Goal: Task Accomplishment & Management: Complete application form

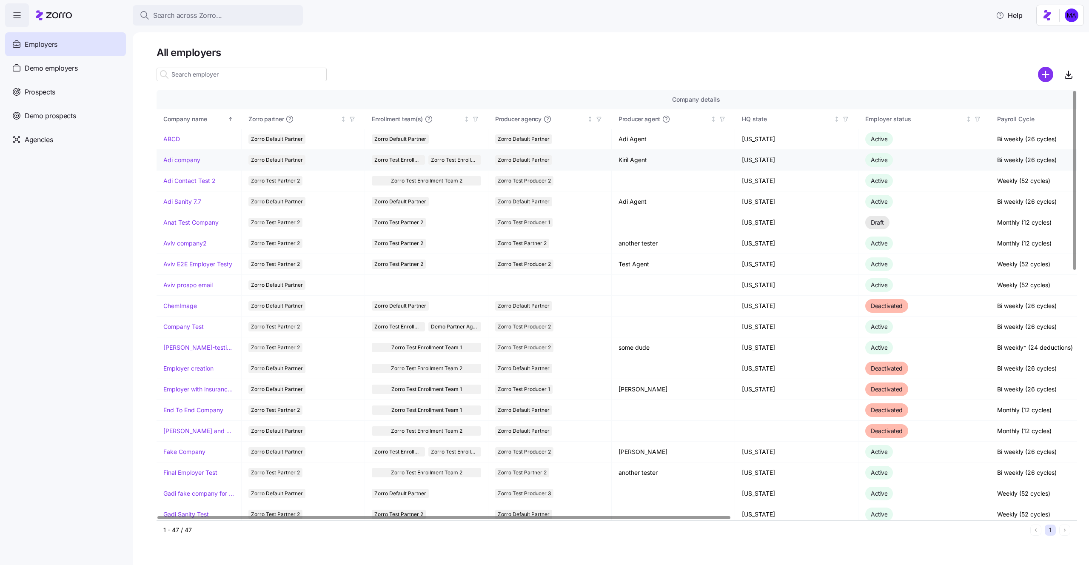
click at [190, 164] on link "Adi company" at bounding box center [181, 160] width 37 height 9
click at [53, 142] on span "Agencies" at bounding box center [39, 139] width 28 height 11
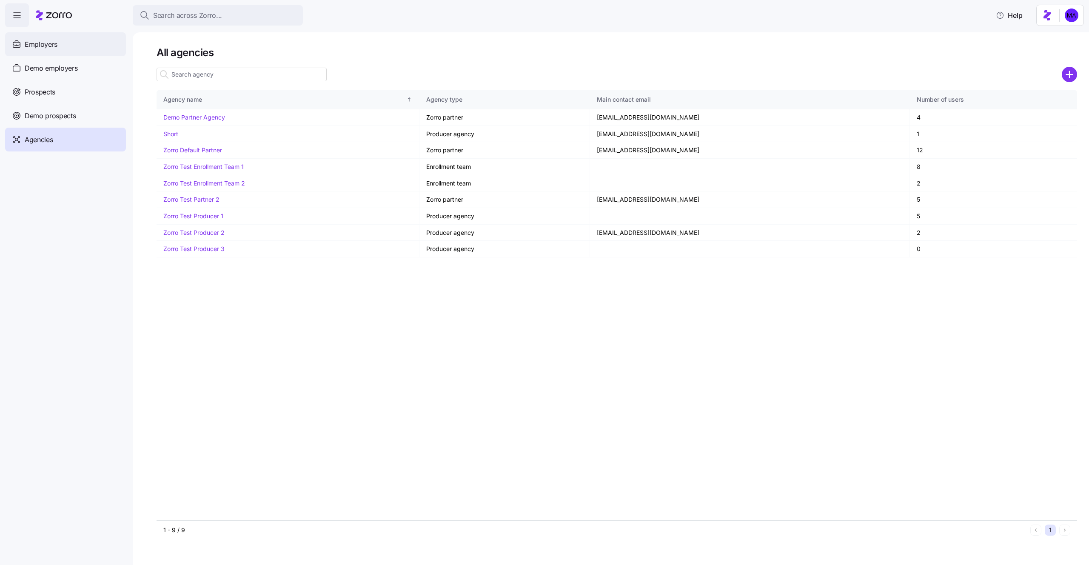
click at [40, 50] on div "Employers" at bounding box center [65, 44] width 121 height 24
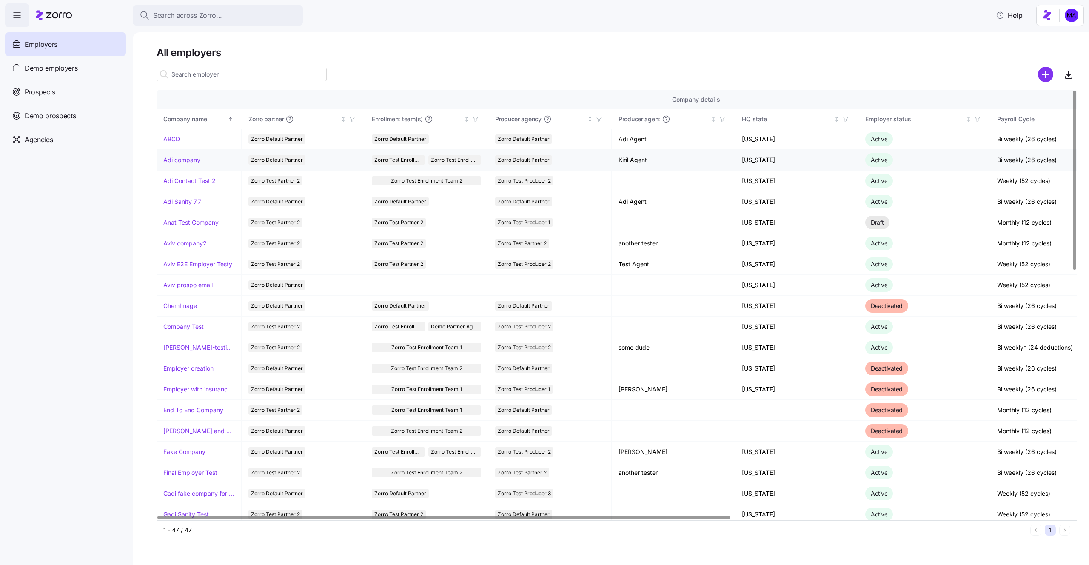
click at [177, 157] on link "Adi company" at bounding box center [181, 160] width 37 height 9
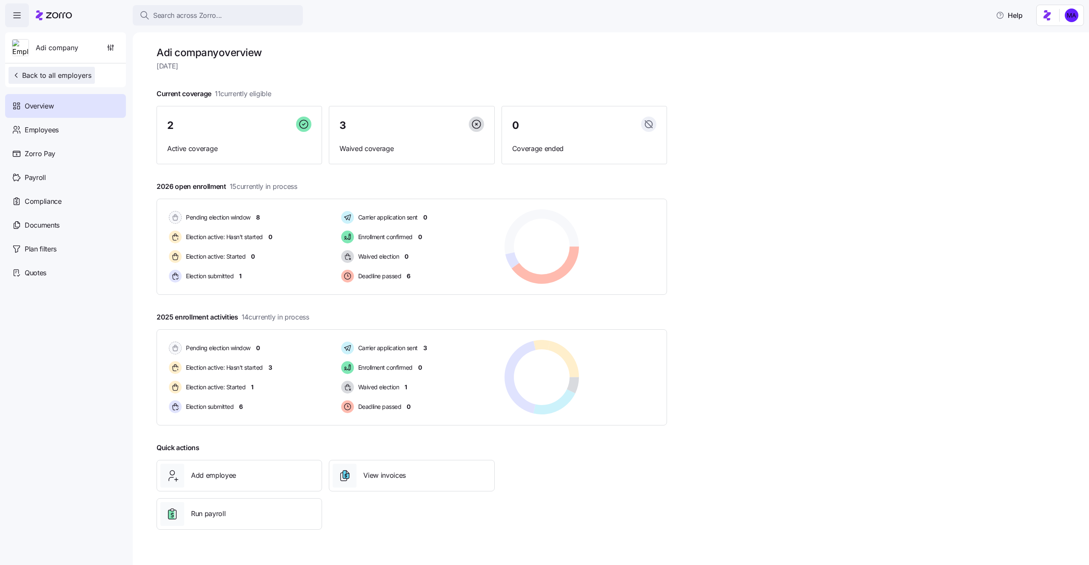
click at [63, 80] on button "Back to all employers" at bounding box center [52, 75] width 86 height 17
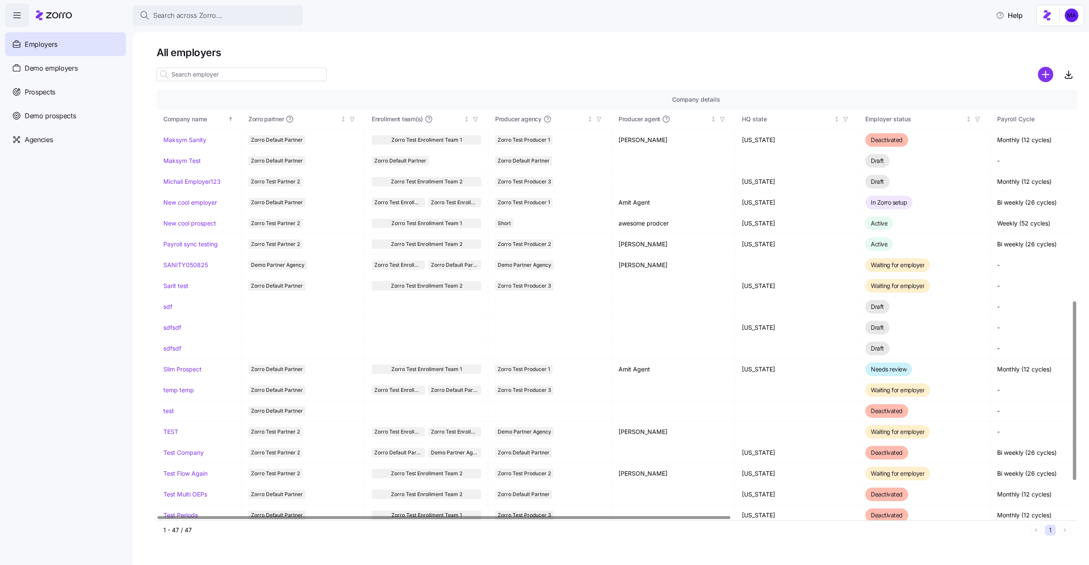
scroll to position [588, 0]
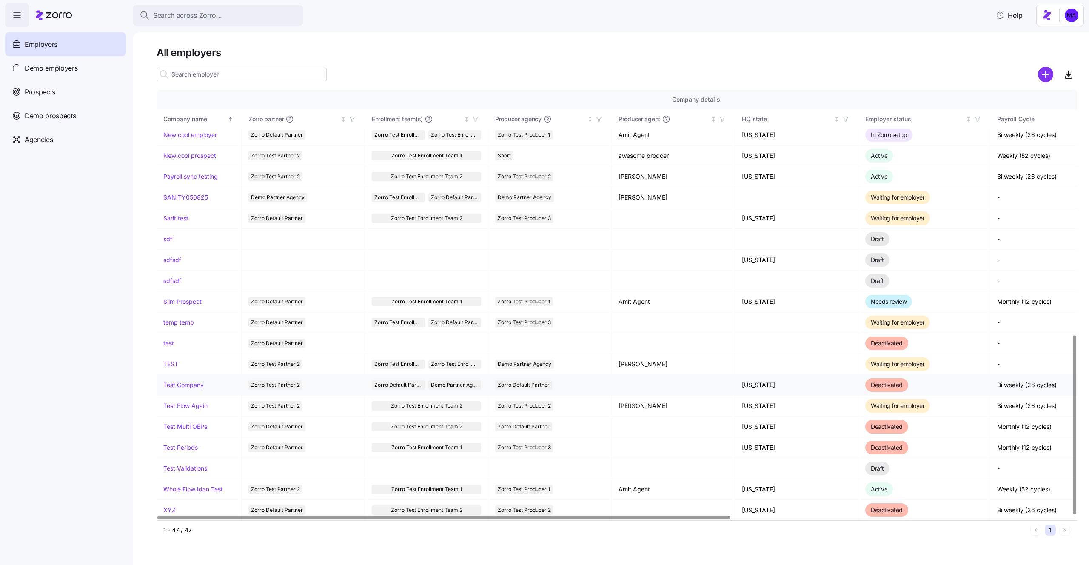
click at [200, 385] on link "Test Company" at bounding box center [183, 385] width 40 height 9
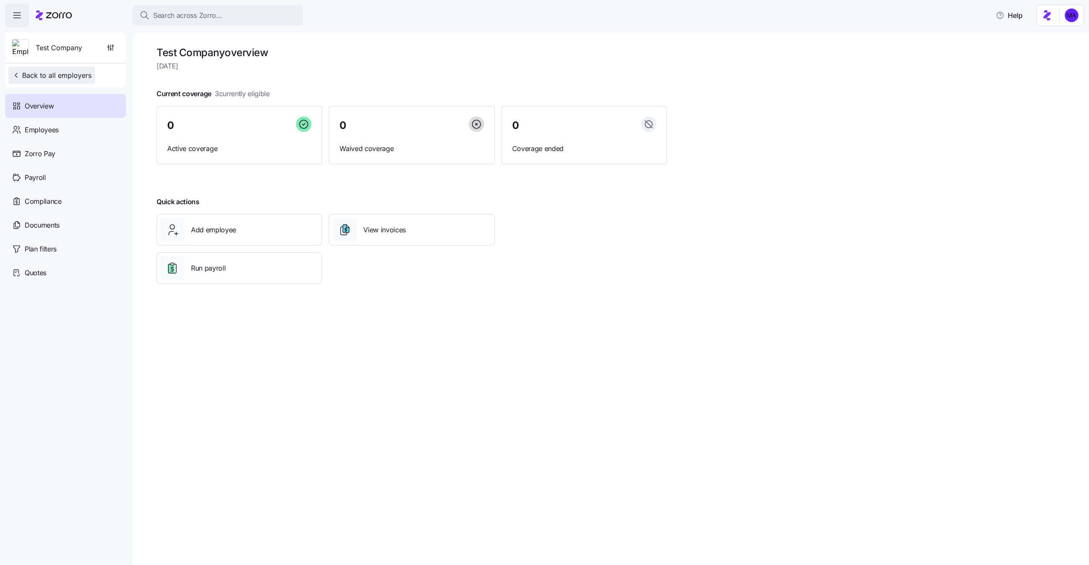
click at [45, 66] on div "Test Company Back to all employers" at bounding box center [65, 59] width 121 height 55
click at [59, 75] on span "Back to all employers" at bounding box center [52, 75] width 80 height 10
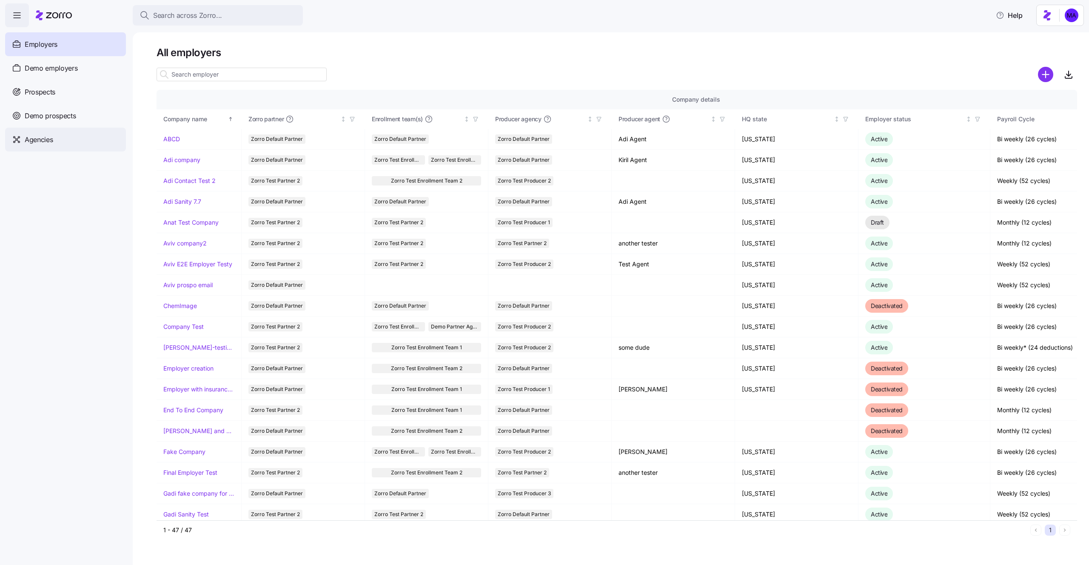
click at [59, 136] on div "Agencies" at bounding box center [65, 140] width 121 height 24
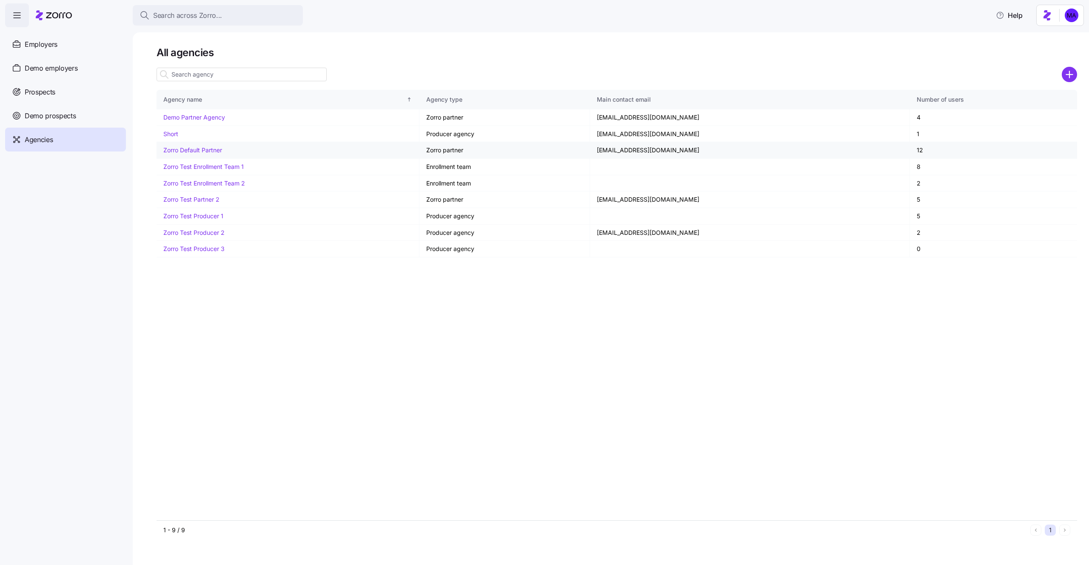
click at [210, 153] on link "Zorro Default Partner" at bounding box center [192, 149] width 59 height 7
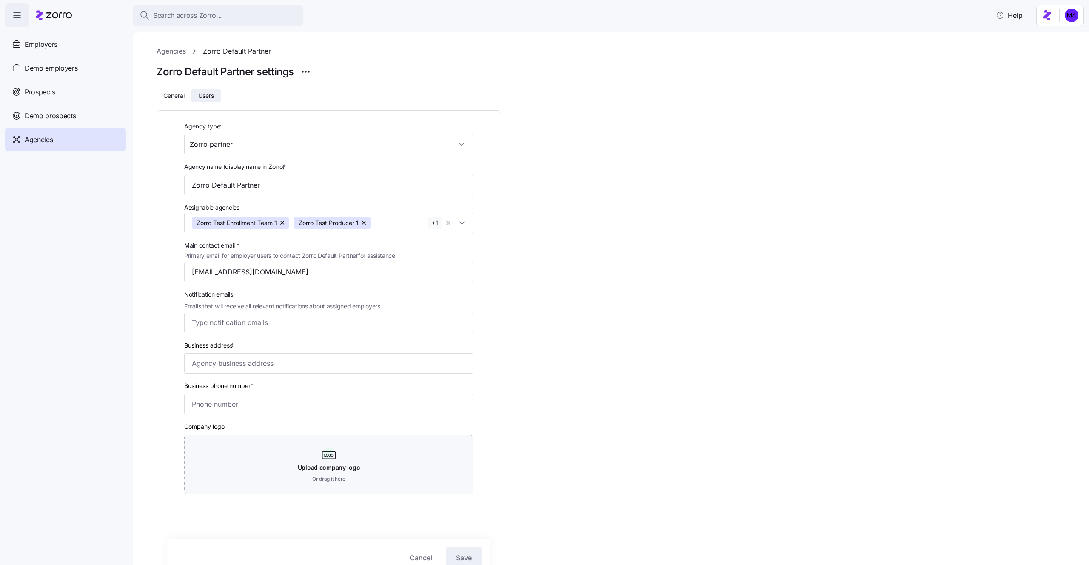
click at [206, 96] on span "Users" at bounding box center [206, 96] width 16 height 6
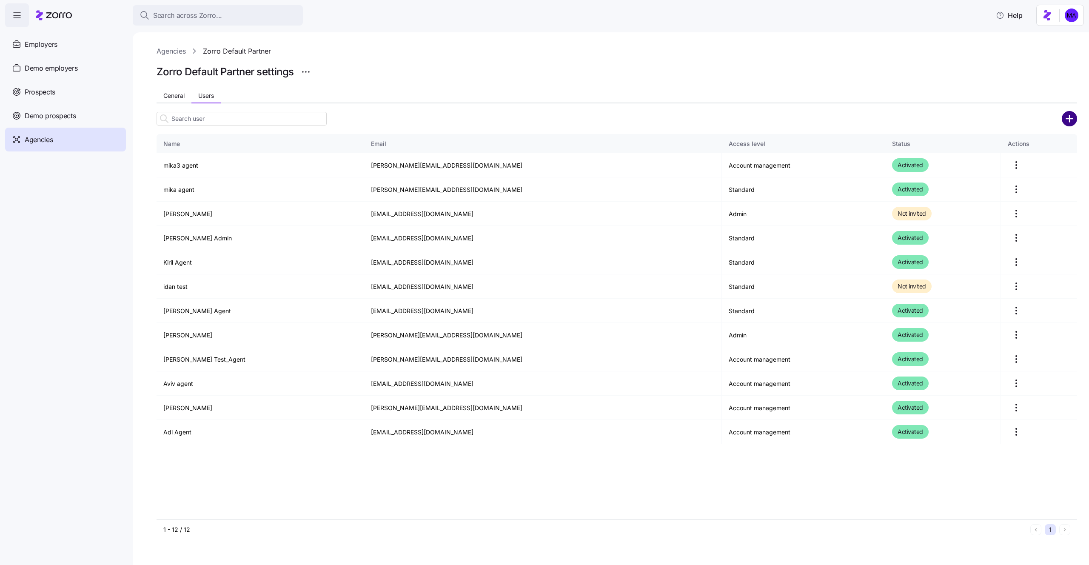
click at [1066, 123] on circle "add icon" at bounding box center [1070, 118] width 14 height 14
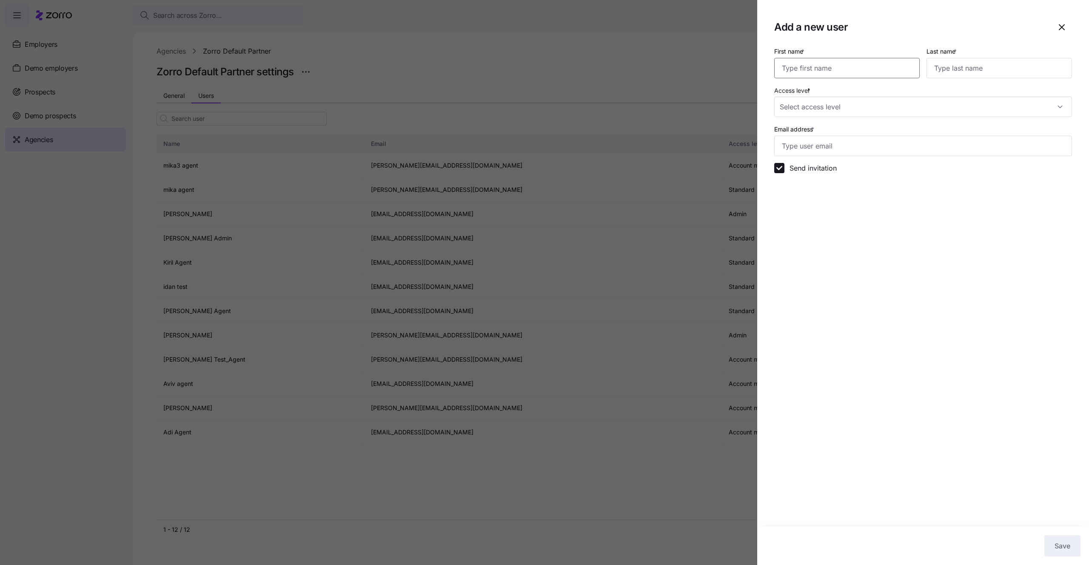
click at [826, 66] on input "First name *" at bounding box center [847, 68] width 146 height 20
type input "mika"
type input "test2"
click at [803, 109] on input "Access level *" at bounding box center [923, 107] width 298 height 20
click at [821, 166] on div "Account management All standard rights, plus can manage prospects and employer …" at bounding box center [880, 165] width 191 height 19
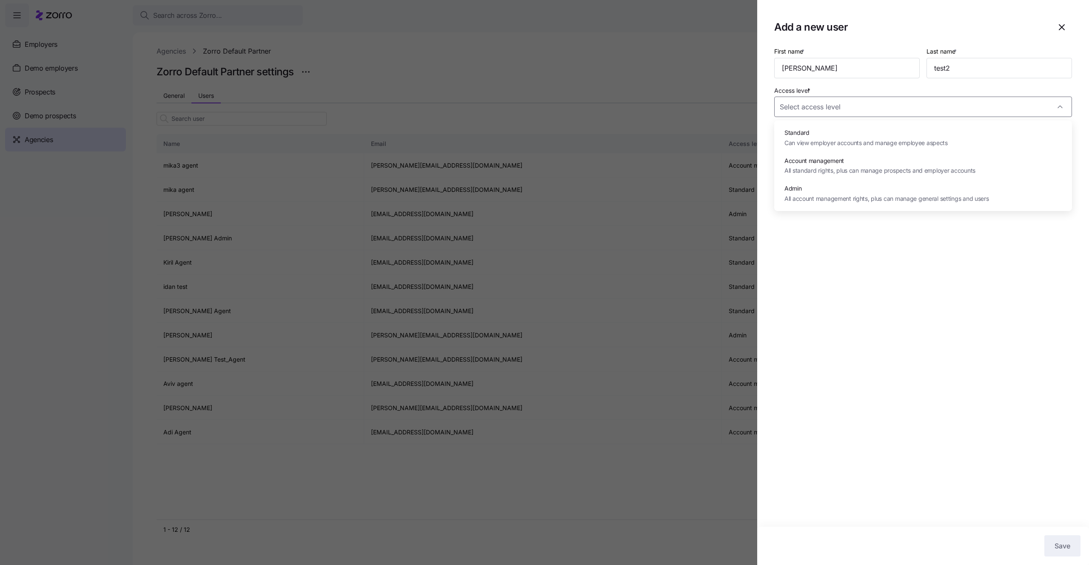
type input "Account management"
click at [803, 148] on input "Email address *" at bounding box center [923, 146] width 298 height 20
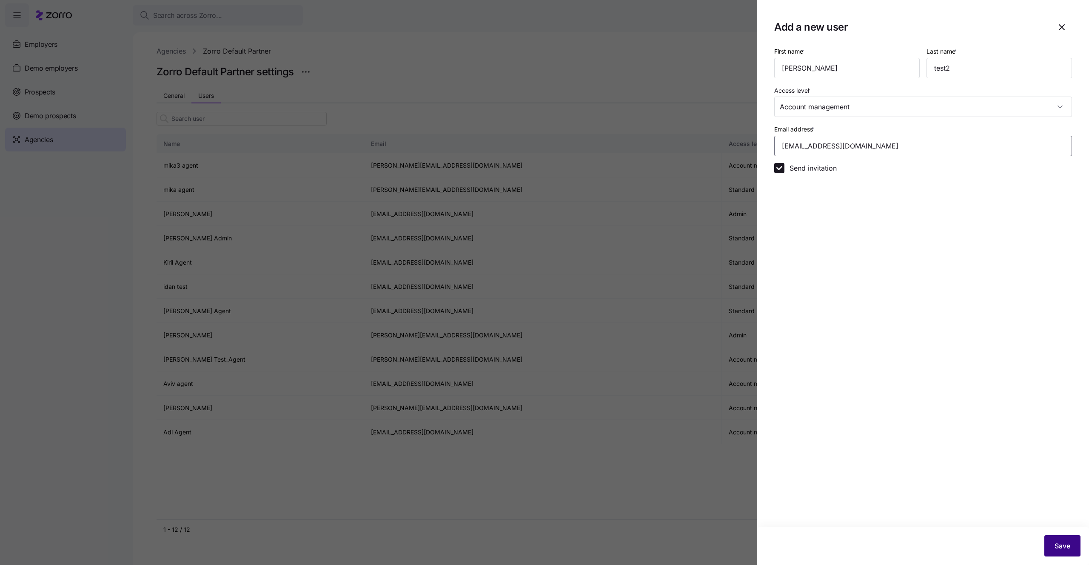
type input "mika.a+agent2@myzorro.co"
click at [1064, 543] on span "Save" at bounding box center [1063, 546] width 16 height 10
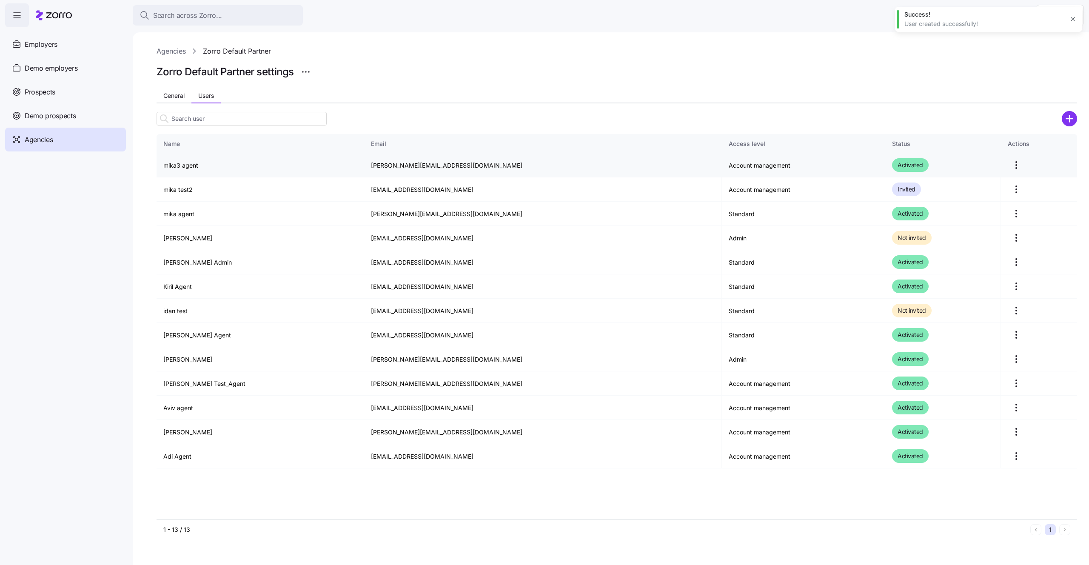
click at [1005, 160] on html "Search across Zorro... Help Employers Demo employers Prospects Demo prospects A…" at bounding box center [544, 280] width 1089 height 560
click at [930, 84] on html "Search across Zorro... Help Employers Demo employers Prospects Demo prospects A…" at bounding box center [544, 280] width 1089 height 560
click at [369, 191] on td "mika.a+agent2@myzorro.co" at bounding box center [543, 189] width 358 height 24
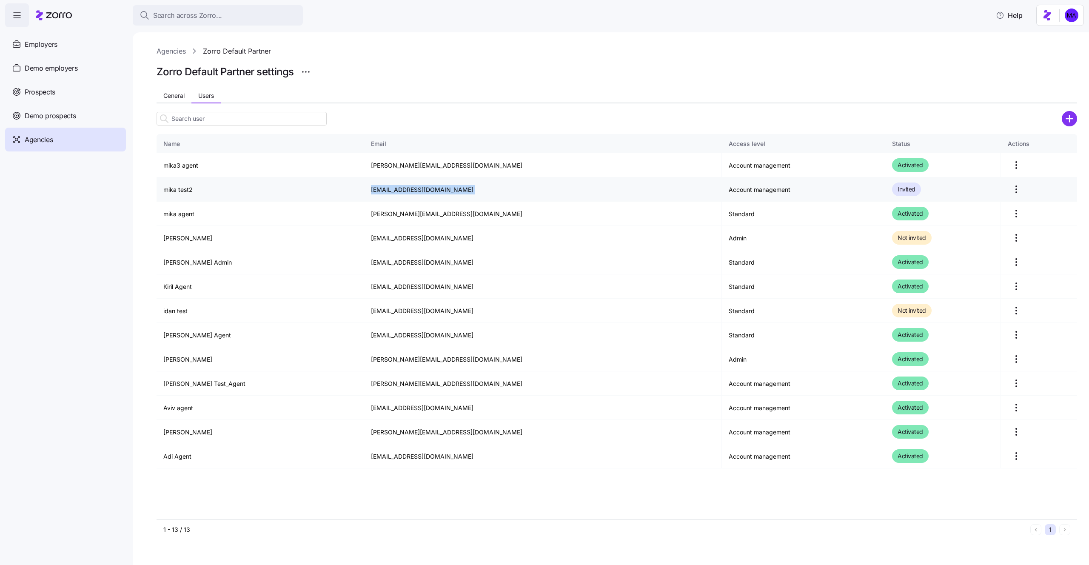
copy td "mika.a+agent2@myzorro.co"
click at [1048, 14] on html "Search across Zorro... Help Employers Demo employers Prospects Demo prospects A…" at bounding box center [544, 280] width 1089 height 560
click at [1045, 51] on div "Log out" at bounding box center [1049, 51] width 33 height 9
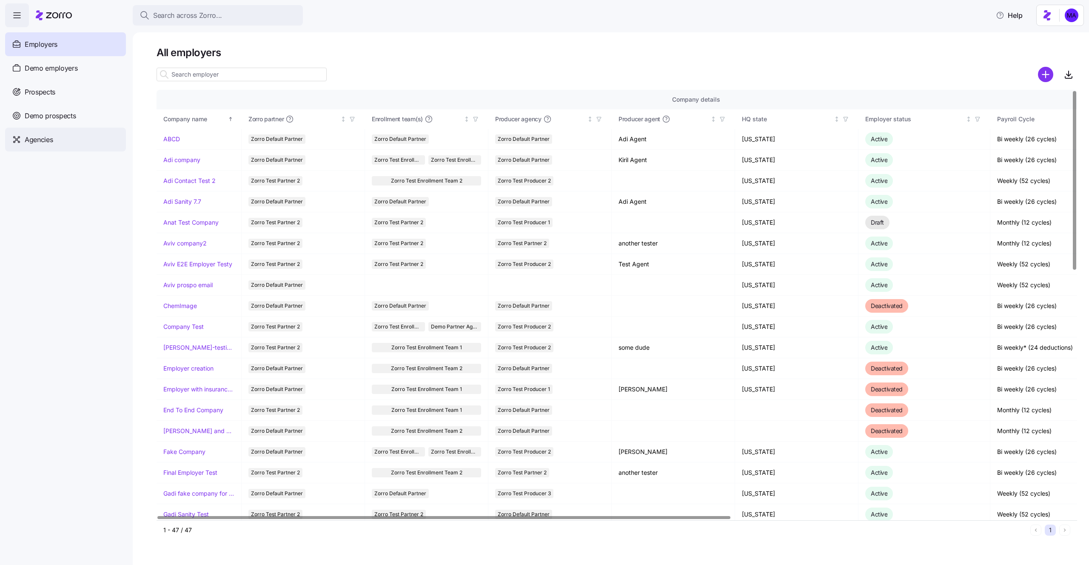
click at [49, 147] on div "Agencies" at bounding box center [65, 140] width 121 height 24
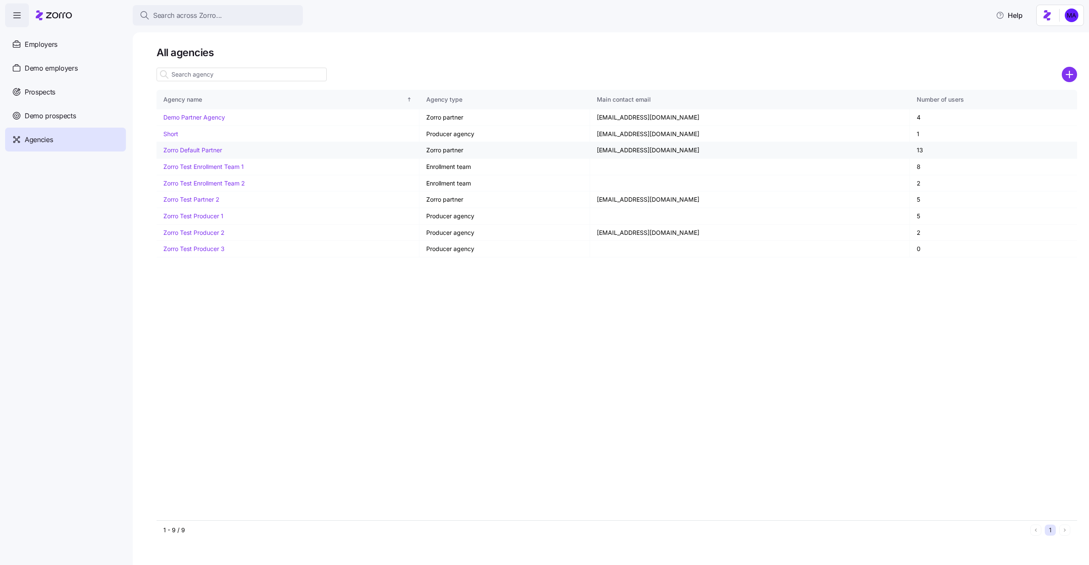
click at [216, 151] on link "Zorro Default Partner" at bounding box center [192, 149] width 59 height 7
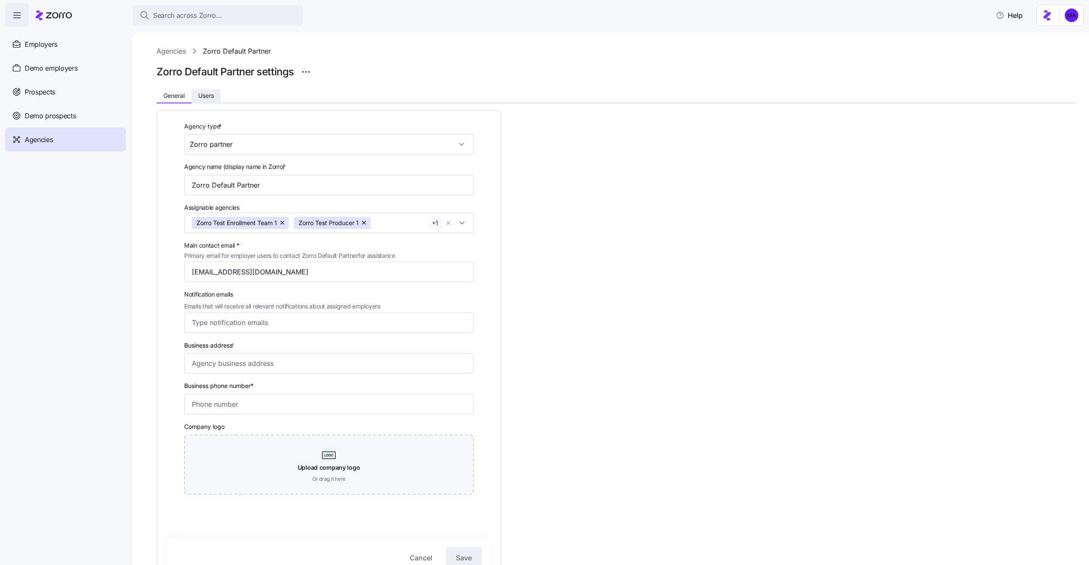
click at [206, 98] on span "Users" at bounding box center [206, 96] width 16 height 6
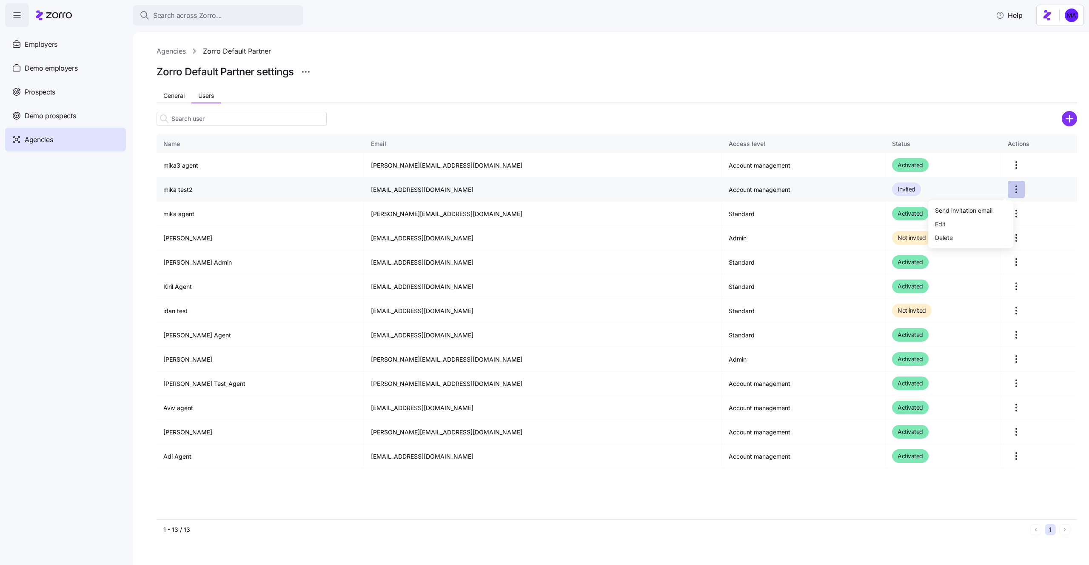
click at [1006, 191] on html "Search across Zorro... Help Employers Demo employers Prospects Demo prospects A…" at bounding box center [544, 280] width 1089 height 560
click at [978, 210] on div "Send invitation email" at bounding box center [963, 210] width 57 height 9
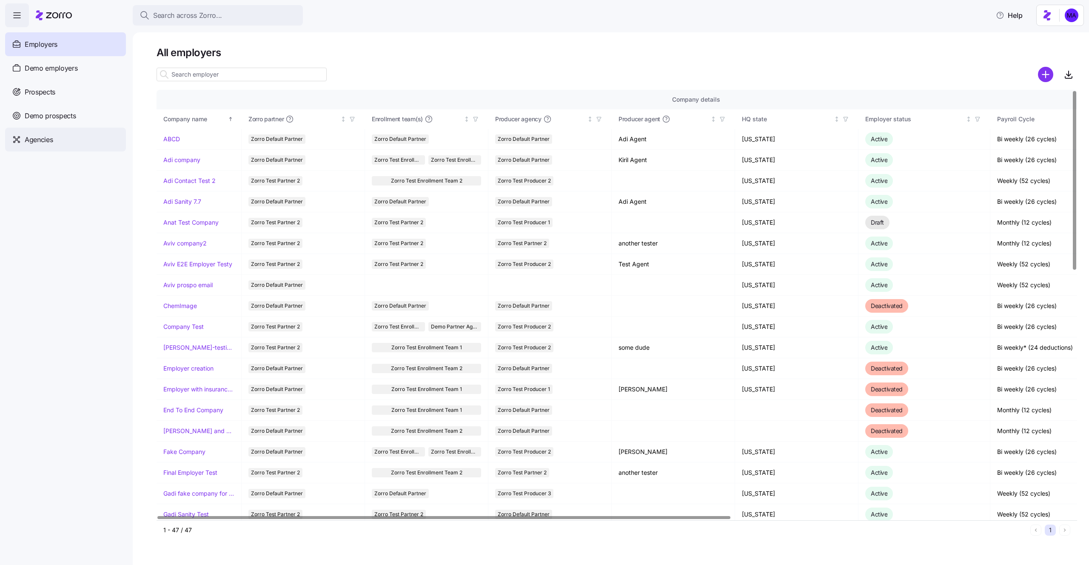
click at [49, 140] on span "Agencies" at bounding box center [39, 139] width 28 height 11
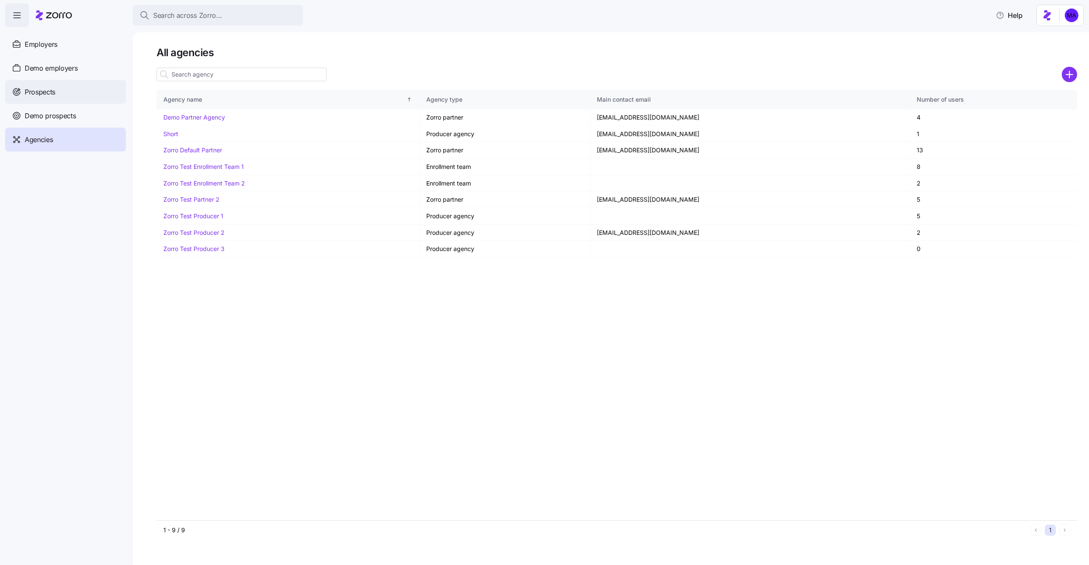
click at [51, 97] on span "Prospects" at bounding box center [40, 92] width 31 height 11
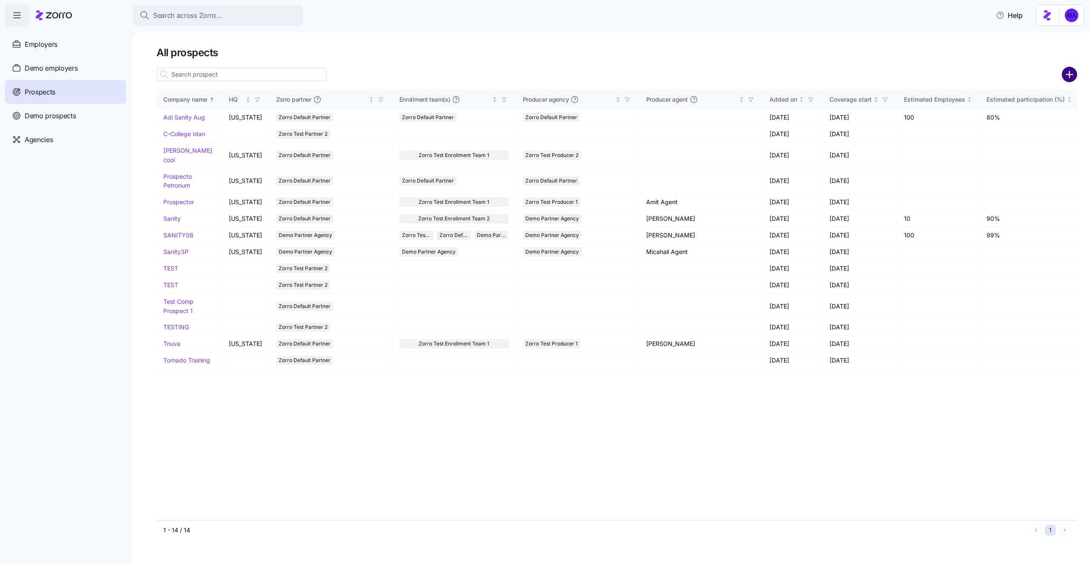
click at [1065, 78] on circle "add icon" at bounding box center [1070, 75] width 14 height 14
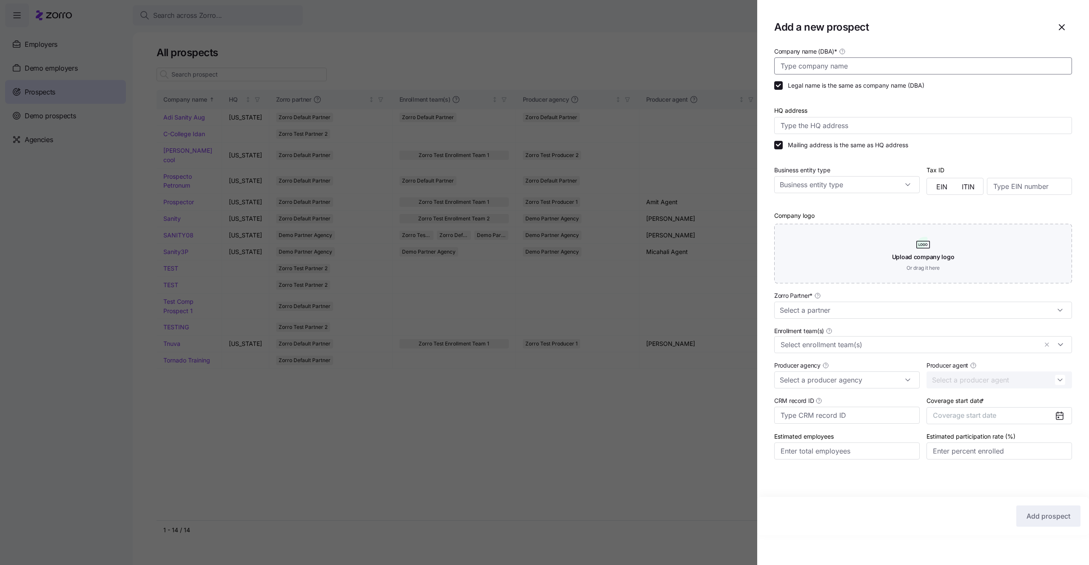
click at [860, 61] on input "Company name (DBA) *" at bounding box center [923, 65] width 298 height 17
type input "mikaProsp"
click at [860, 311] on input "Zorro Partner *" at bounding box center [923, 310] width 298 height 17
click at [840, 352] on span "Zorro Default Partner" at bounding box center [812, 349] width 59 height 9
type input "Zorro Default Partner"
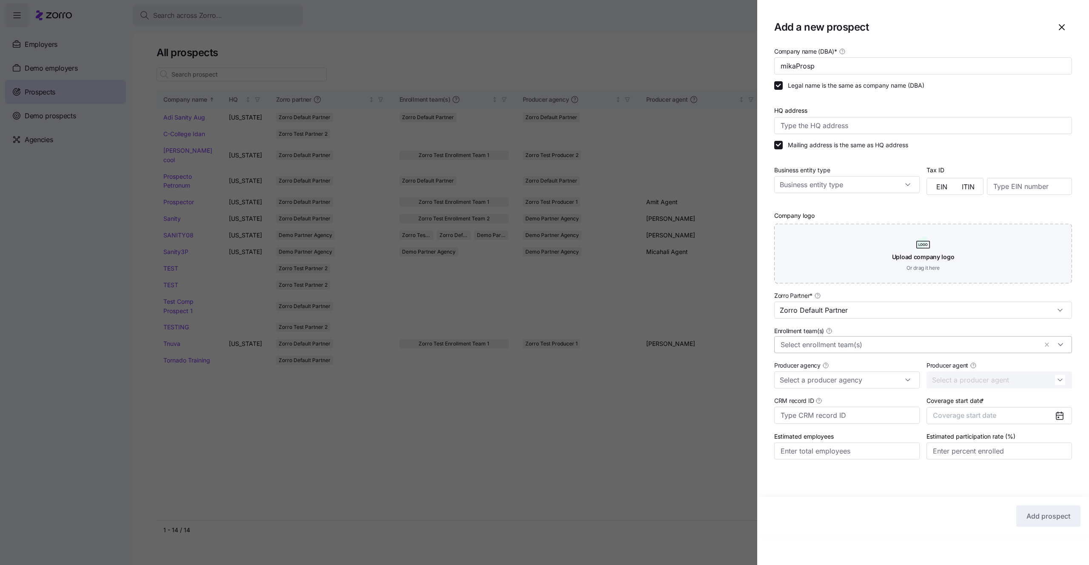
click at [840, 339] on input "Enrollment team(s)" at bounding box center [909, 344] width 257 height 11
click at [839, 412] on div "Zorro Default Partner" at bounding box center [923, 412] width 285 height 10
click at [867, 328] on div "Enrollment team(s) Zorro Default Partner" at bounding box center [923, 340] width 298 height 28
click at [849, 381] on input "Producer agency" at bounding box center [847, 380] width 146 height 17
click at [843, 481] on div "Zorro Default Partner" at bounding box center [847, 483] width 139 height 16
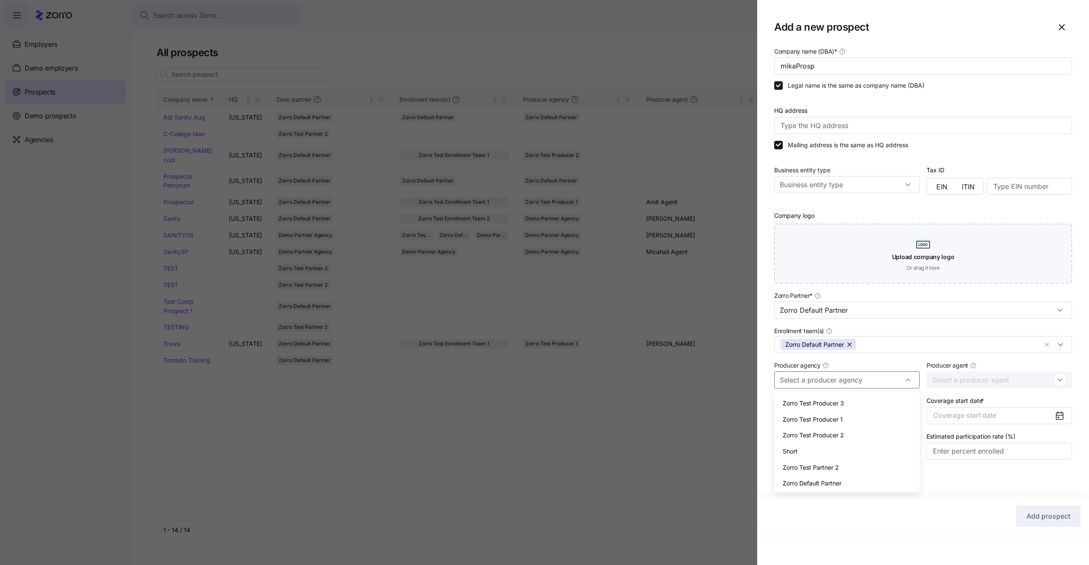
type input "Zorro Default Partner"
click at [977, 373] on input "Producer agent" at bounding box center [1000, 380] width 146 height 17
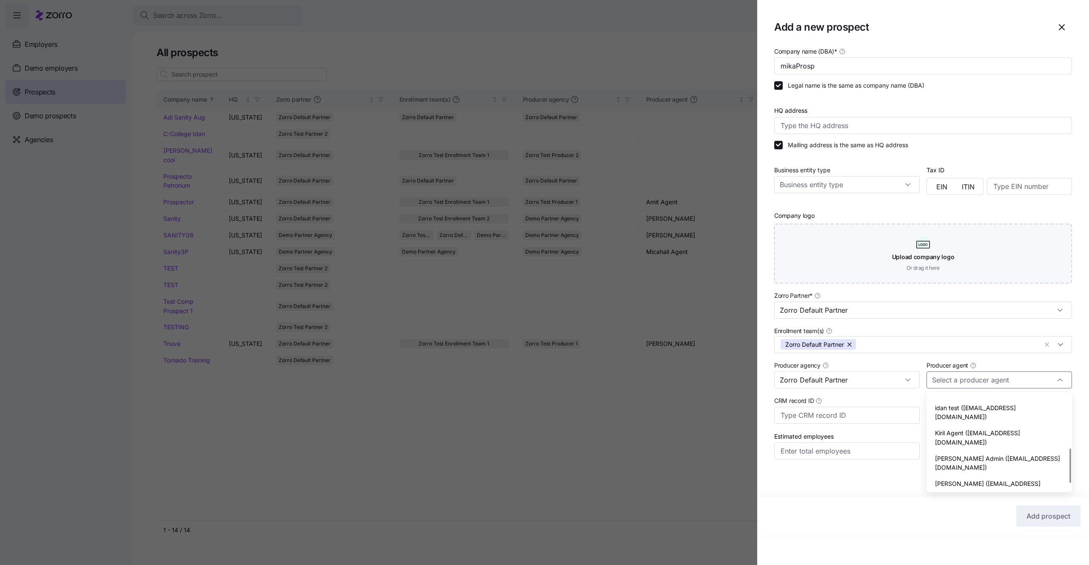
scroll to position [161, 0]
click at [960, 525] on span "mika test2 (mika.a+agent2@myzorro.co)" at bounding box center [999, 534] width 129 height 18
type input "mika test2 (mika.a+agent2@myzorro.co)"
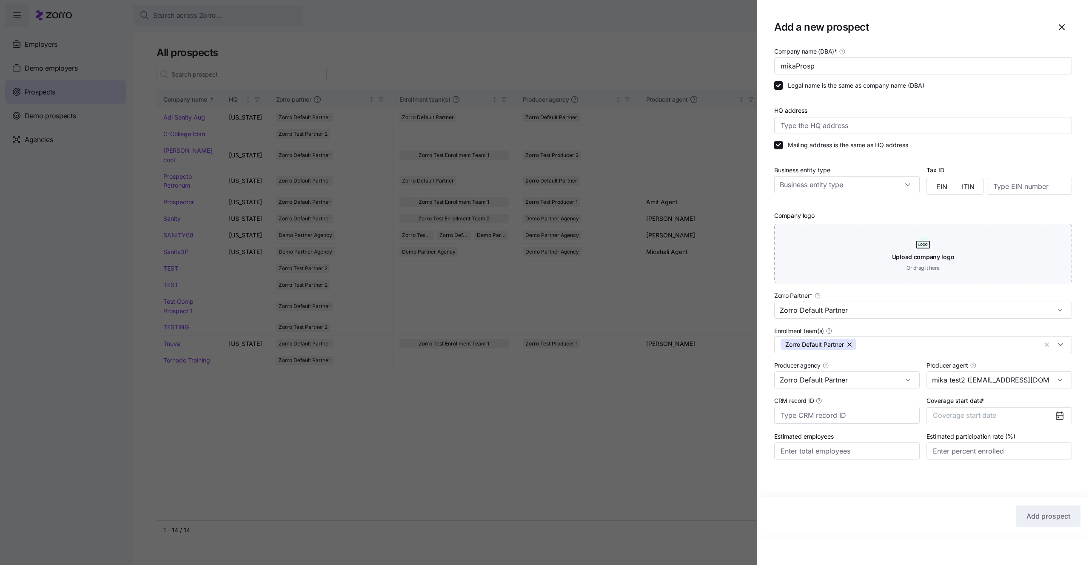
click at [915, 492] on div "Company name (DBA) * mikaProsp Legal name is the same as company name (DBA) HQ …" at bounding box center [923, 290] width 332 height 489
click at [973, 417] on span "Coverage start date" at bounding box center [964, 415] width 63 height 9
click at [963, 460] on button "Jan" at bounding box center [956, 463] width 43 height 18
click at [1050, 523] on button "Add prospect" at bounding box center [1049, 516] width 64 height 21
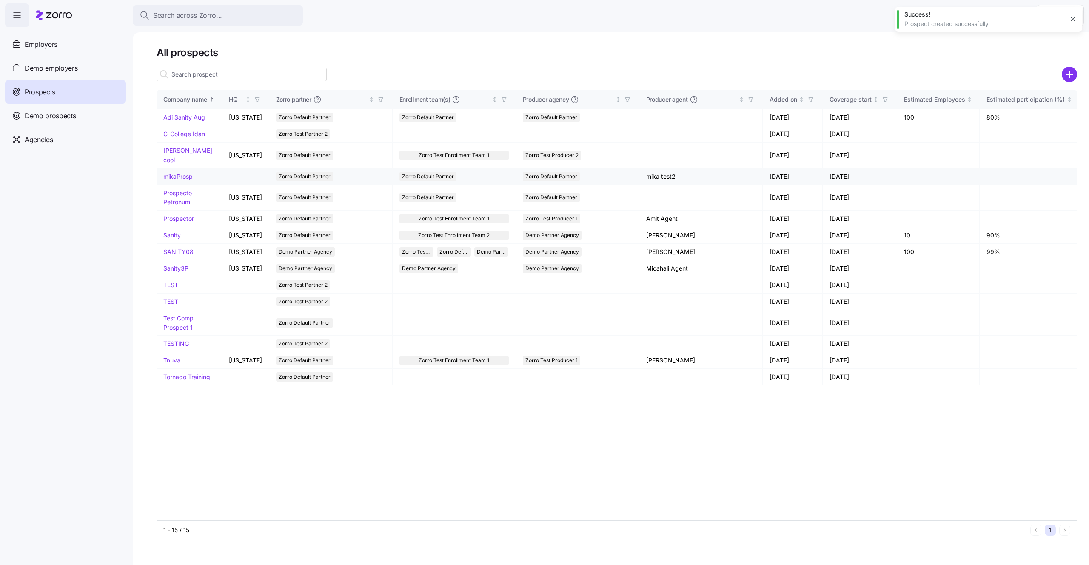
click at [178, 173] on link "mikaProsp" at bounding box center [177, 176] width 29 height 7
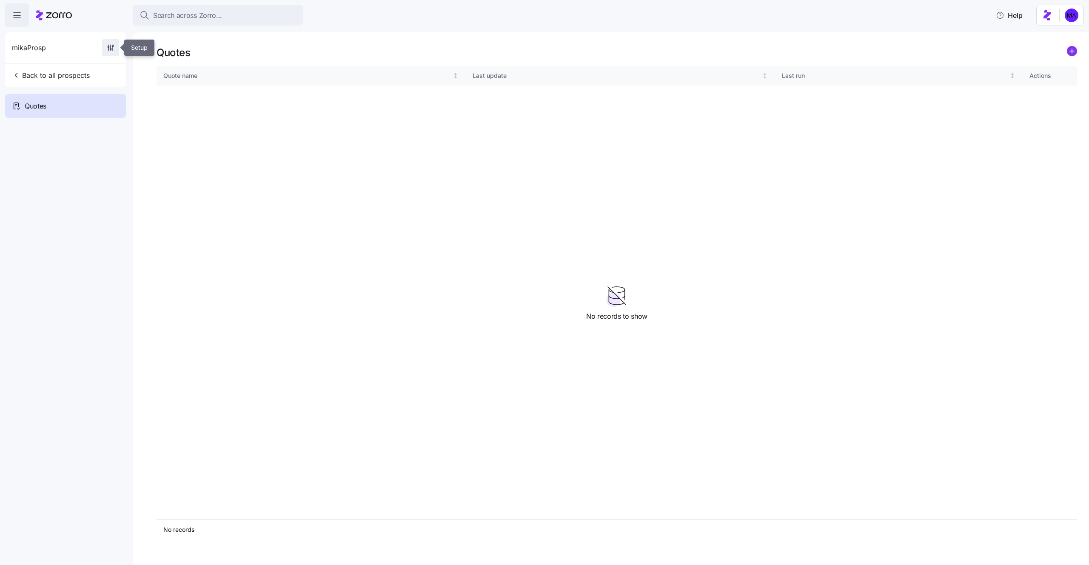
click at [109, 45] on icon "button" at bounding box center [110, 47] width 9 height 9
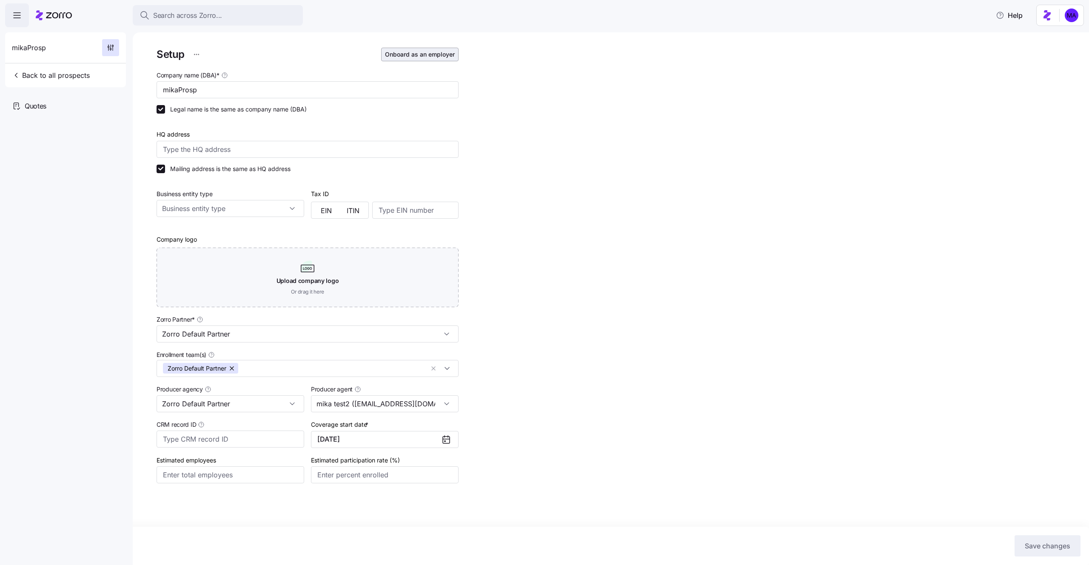
click at [426, 52] on span "Onboard as an employer" at bounding box center [420, 54] width 70 height 9
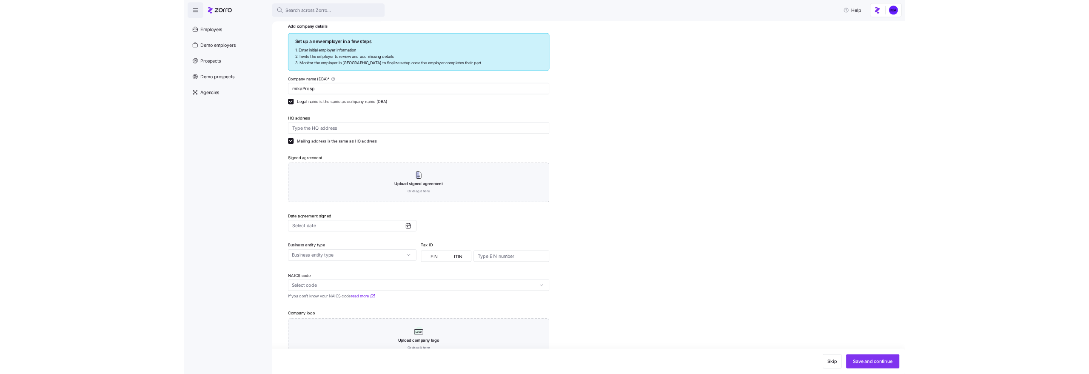
scroll to position [122, 0]
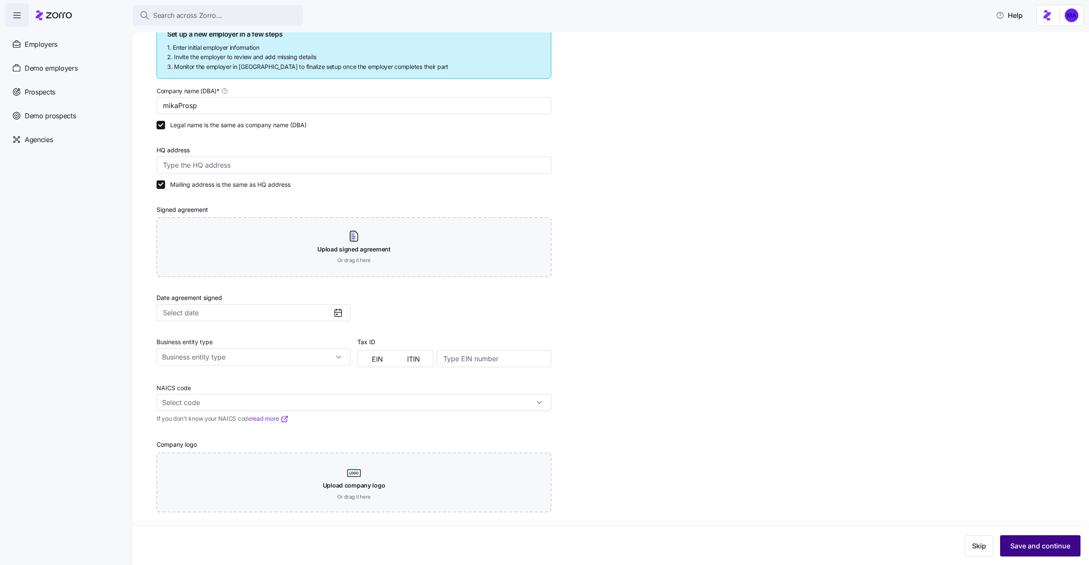
click at [1041, 552] on button "Save and continue" at bounding box center [1040, 545] width 80 height 21
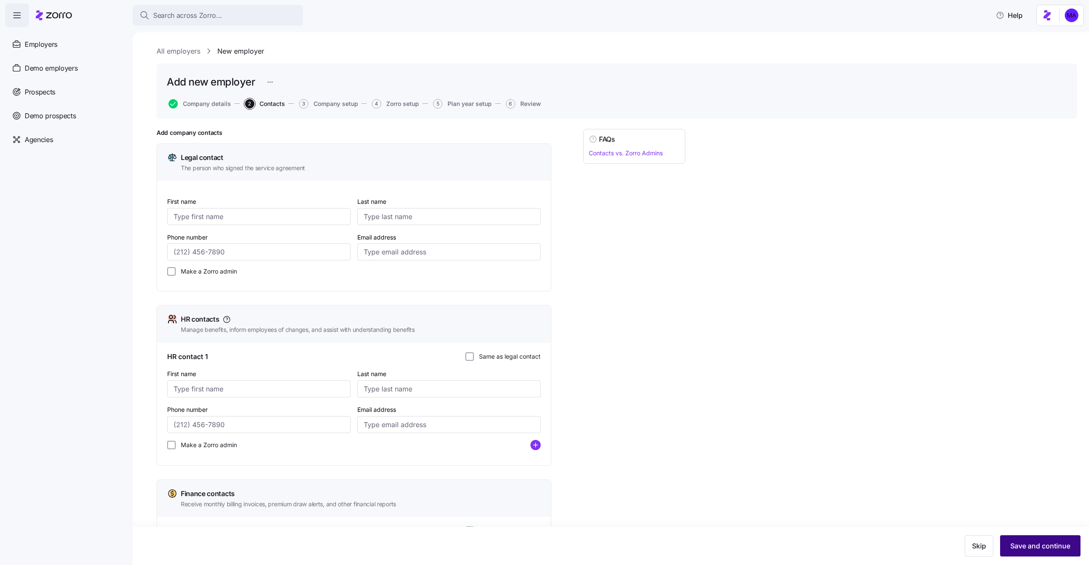
click at [1028, 539] on button "Save and continue" at bounding box center [1040, 545] width 80 height 21
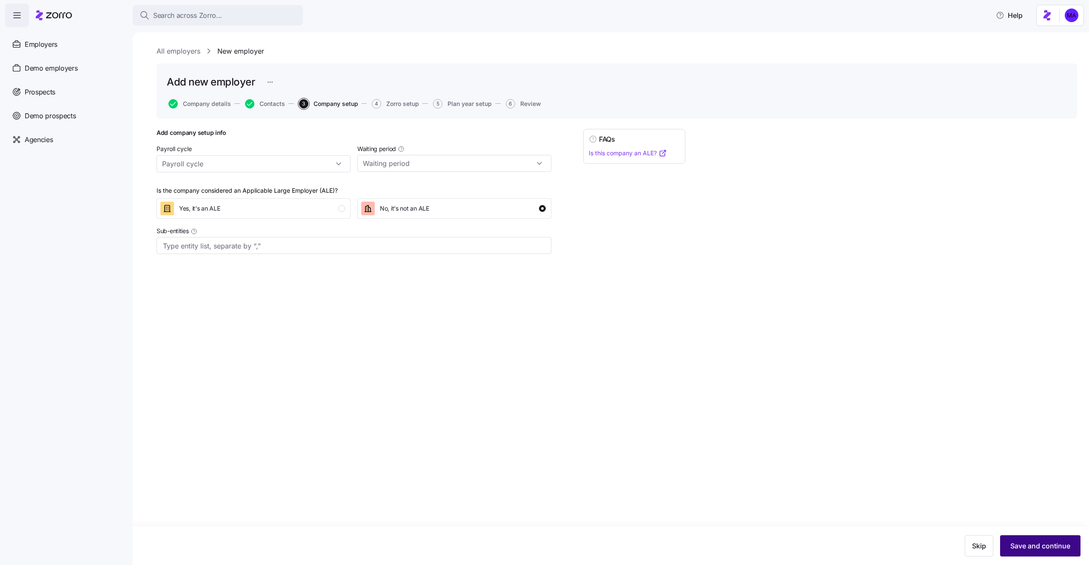
click at [1005, 545] on button "Save and continue" at bounding box center [1040, 545] width 80 height 21
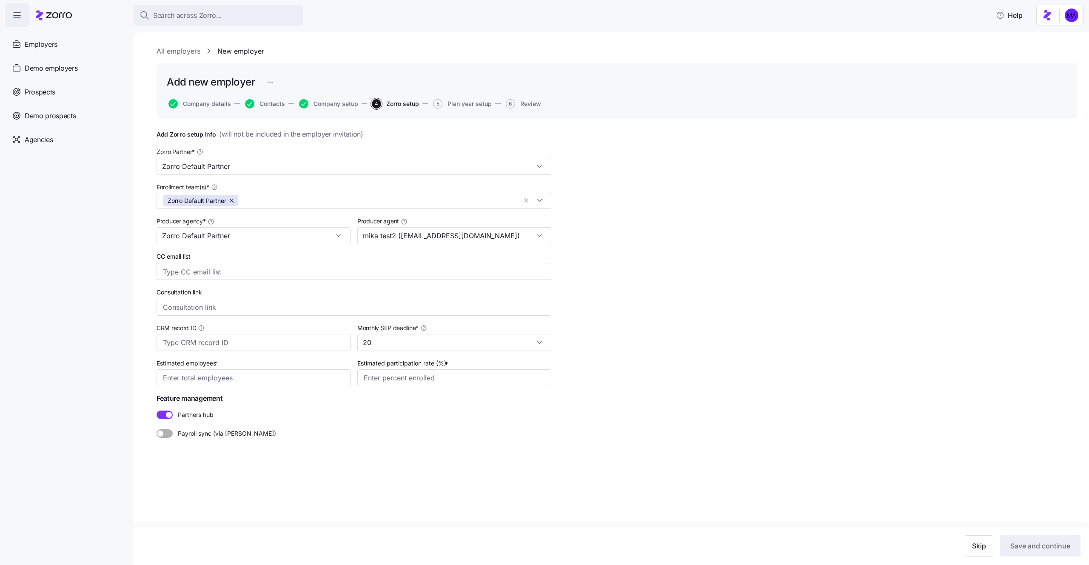
click at [252, 363] on div "Estimated employees *" at bounding box center [254, 372] width 194 height 29
click at [251, 383] on input "Estimated employees *" at bounding box center [254, 377] width 194 height 17
type input "44"
click at [424, 374] on input "Estimated participation rate (%) *" at bounding box center [454, 377] width 194 height 17
type input "10%"
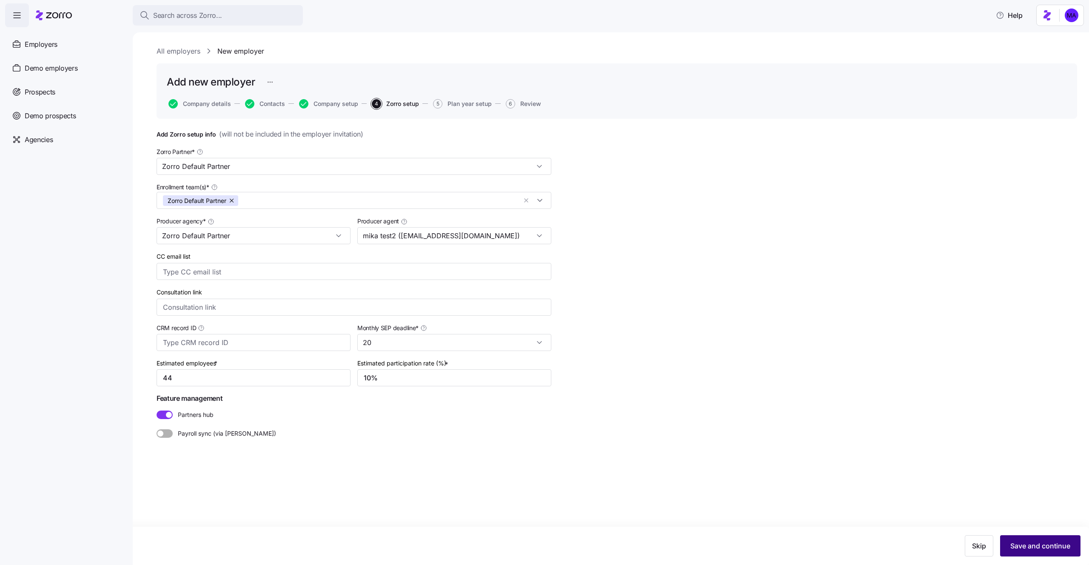
click at [1045, 537] on button "Save and continue" at bounding box center [1040, 545] width 80 height 21
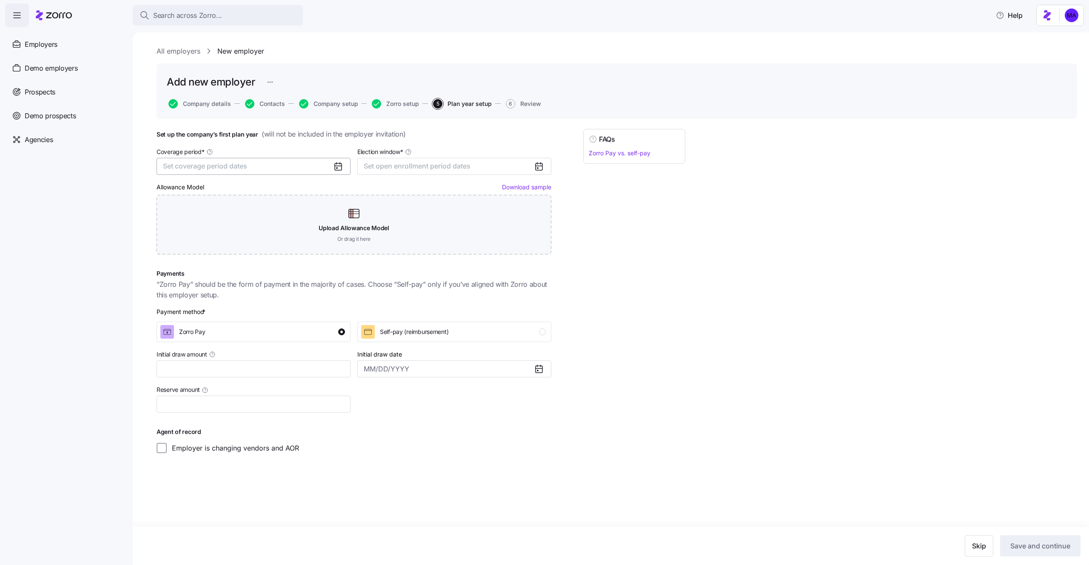
click at [310, 168] on button "Set coverage period dates" at bounding box center [254, 166] width 194 height 17
click at [193, 217] on button "Jan" at bounding box center [185, 214] width 43 height 18
click at [267, 271] on button "Dec" at bounding box center [271, 269] width 43 height 18
click at [384, 164] on span "Set open enrollment period dates" at bounding box center [417, 166] width 107 height 9
click at [482, 303] on button "31" at bounding box center [484, 302] width 18 height 18
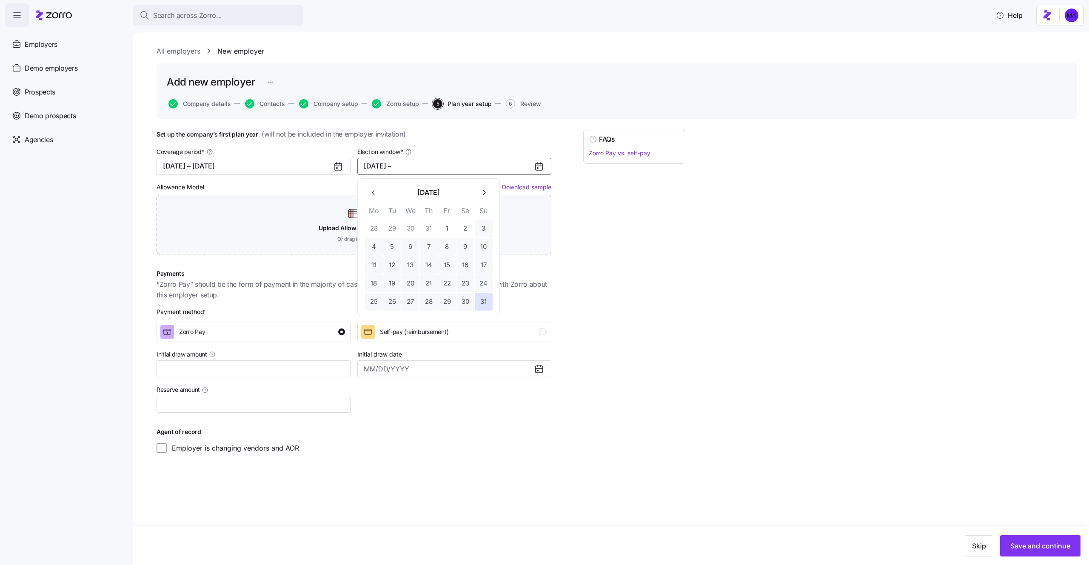
click at [483, 192] on icon "button" at bounding box center [484, 193] width 8 height 8
click at [420, 229] on td "4" at bounding box center [429, 228] width 18 height 18
click at [411, 229] on button "3" at bounding box center [411, 229] width 18 height 18
click at [623, 286] on div "FAQs Zorro Pay vs. self-pay" at bounding box center [634, 291] width 102 height 324
click at [1026, 537] on button "Save and continue" at bounding box center [1040, 545] width 80 height 21
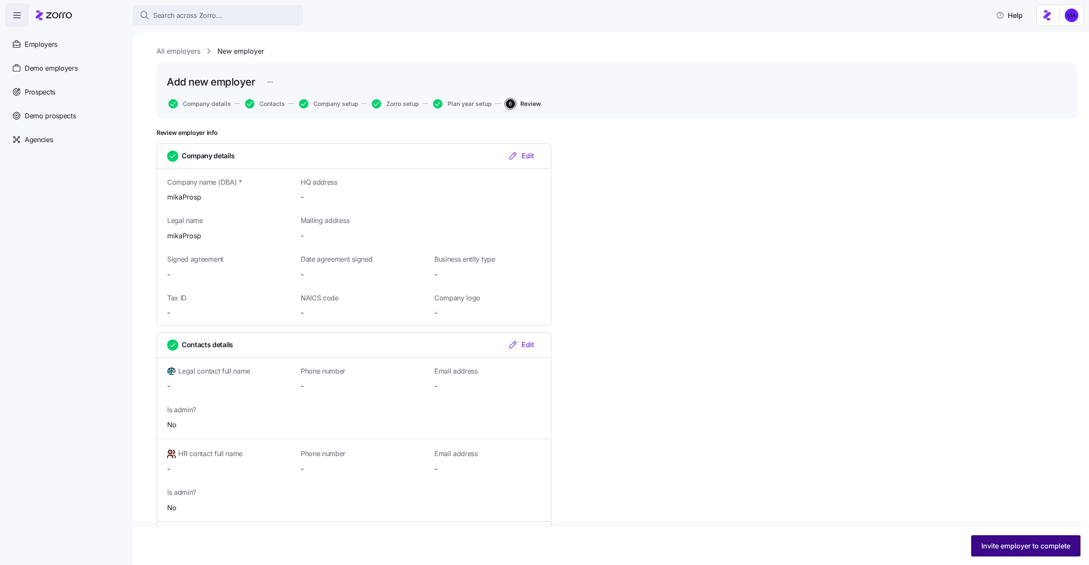
click at [997, 537] on button "Invite employer to complete" at bounding box center [1026, 545] width 109 height 21
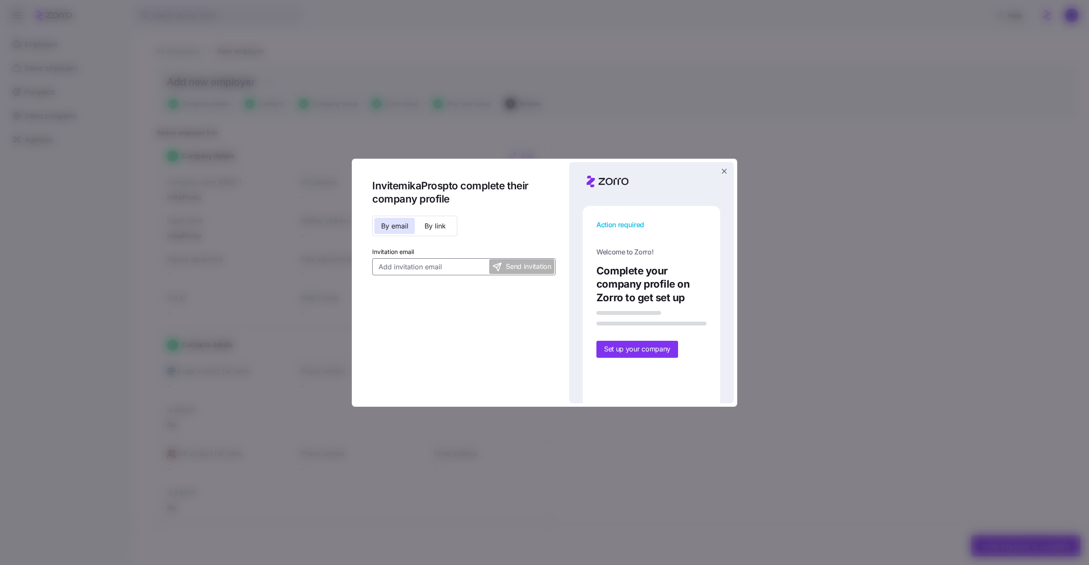
click at [442, 269] on input "Invitation email" at bounding box center [463, 266] width 183 height 17
type input "M"
click at [529, 270] on span "Send invitation" at bounding box center [528, 266] width 45 height 11
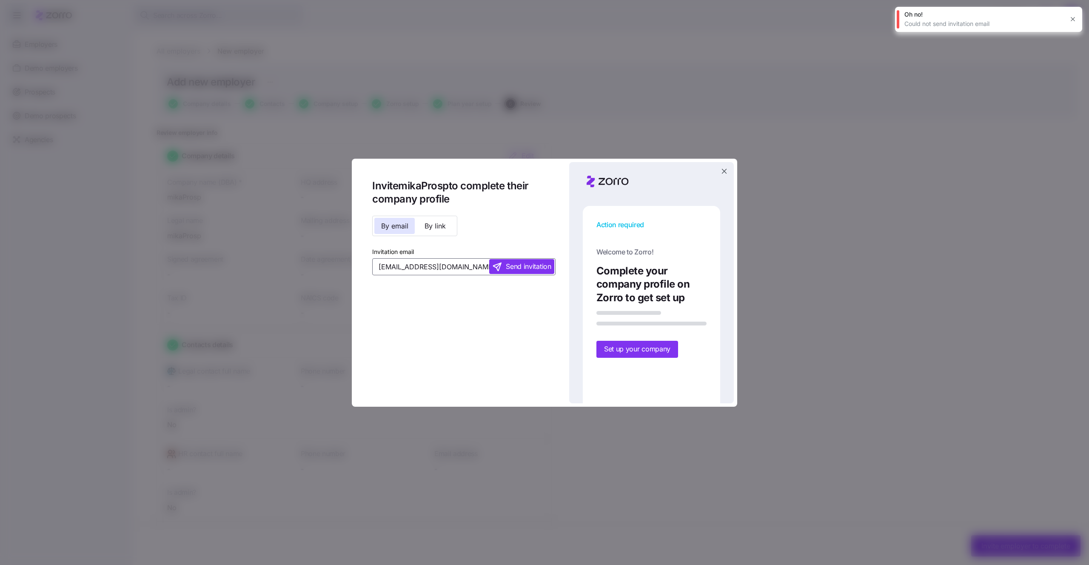
click at [436, 269] on input "mika.a+prospect2@myzorro.co" at bounding box center [463, 266] width 183 height 17
type input "mika.a+prospect22@myzorro.co"
click at [524, 268] on span "Send invitation" at bounding box center [528, 266] width 45 height 11
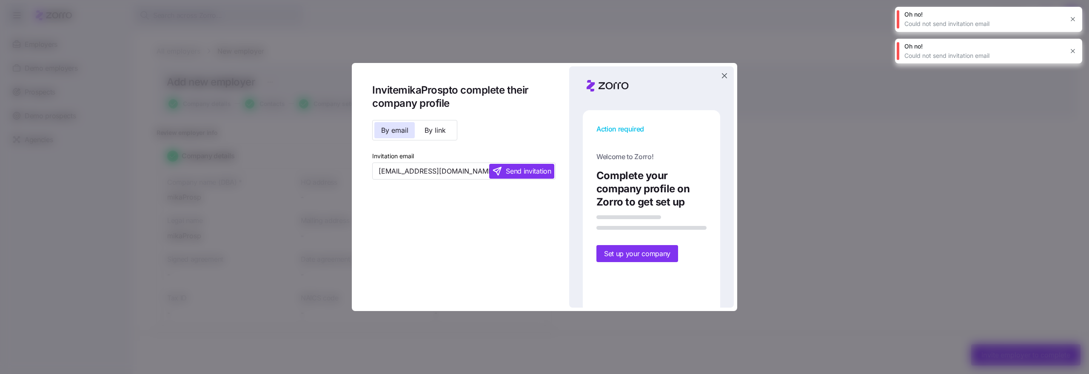
click at [527, 174] on span "Send invitation" at bounding box center [528, 171] width 45 height 11
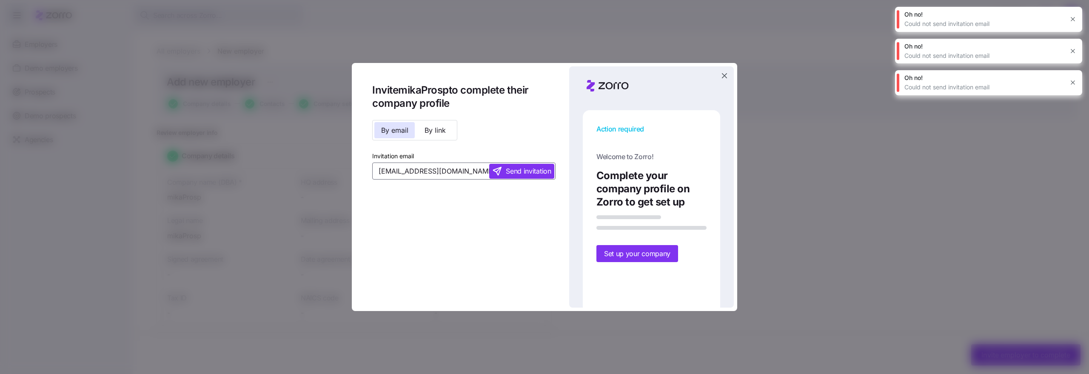
click at [441, 173] on input "mika.a+prospect22@myzorro.co" at bounding box center [463, 171] width 183 height 17
type input "mika.a+pr@myzorro.co"
click at [521, 173] on span "Send invitation" at bounding box center [528, 171] width 45 height 11
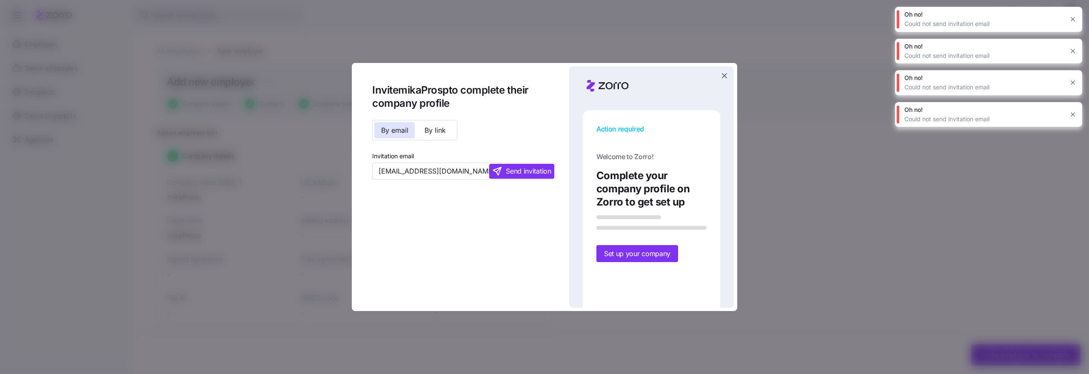
click at [1075, 114] on icon "button" at bounding box center [1073, 114] width 7 height 7
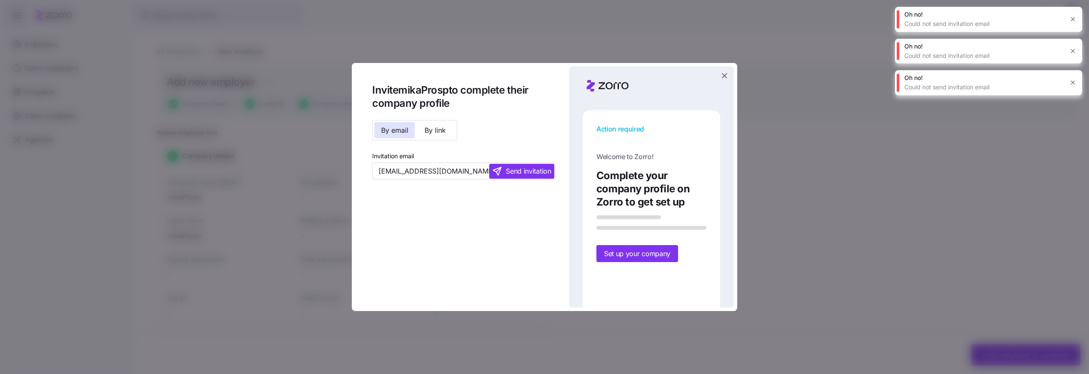
click at [1075, 85] on icon "button" at bounding box center [1073, 82] width 7 height 7
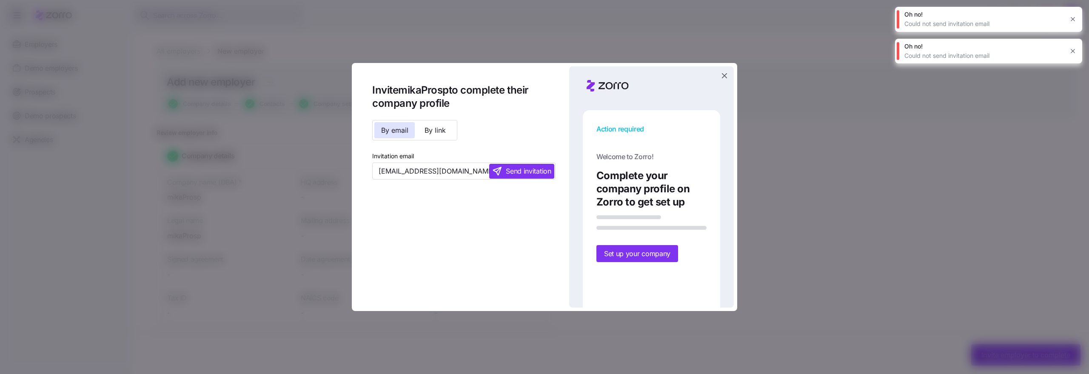
click at [1075, 52] on icon "button" at bounding box center [1073, 51] width 7 height 7
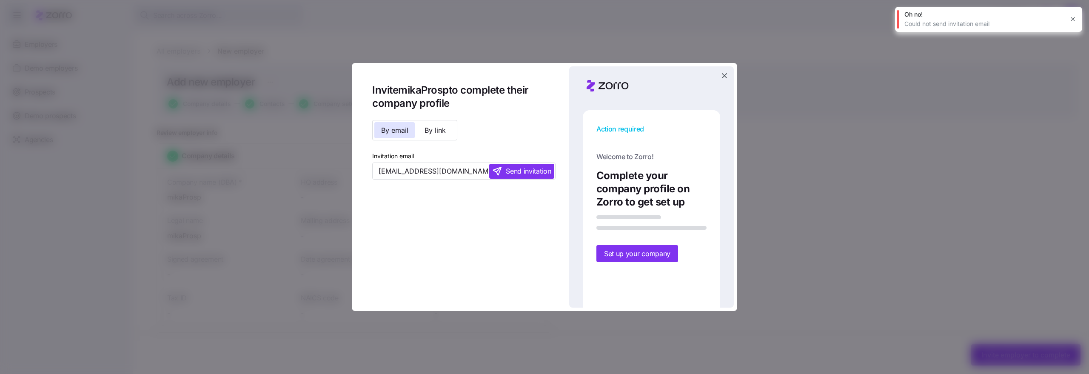
click at [1075, 21] on icon "button" at bounding box center [1073, 19] width 7 height 7
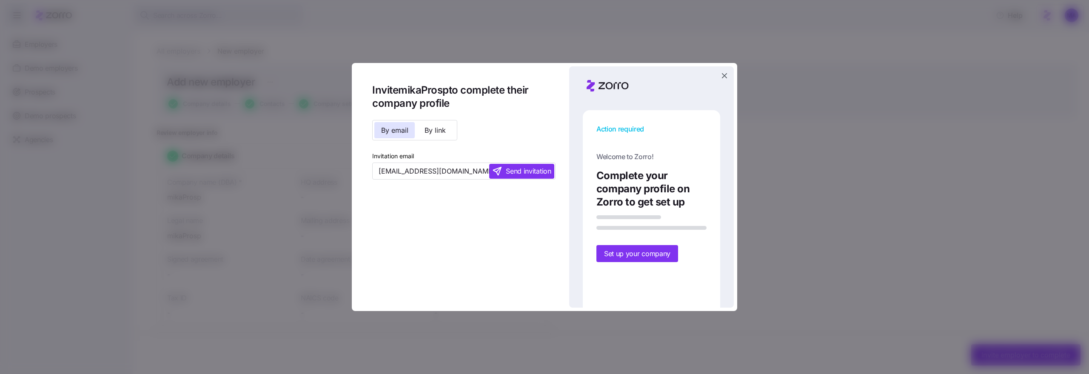
click at [315, 184] on div at bounding box center [544, 187] width 1089 height 374
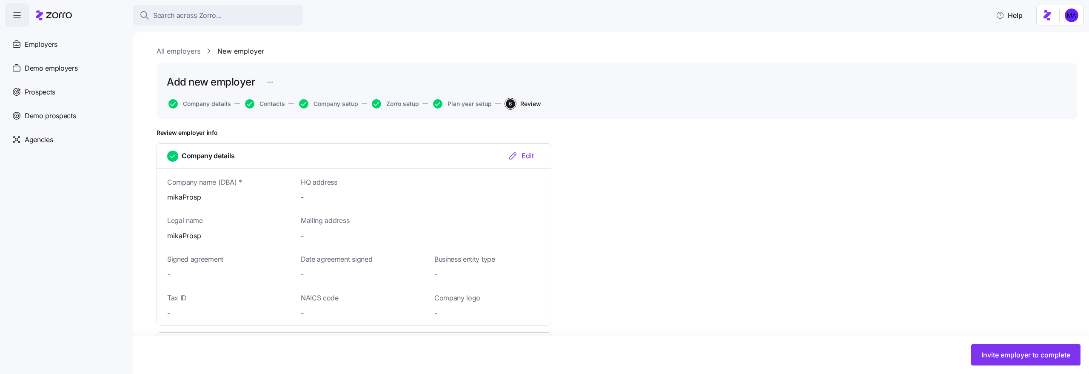
click at [1052, 12] on html "Search across Zorro... Help Employers Demo employers Prospects Demo prospects A…" at bounding box center [544, 184] width 1089 height 369
click at [1059, 34] on div "My settings" at bounding box center [1055, 38] width 45 height 9
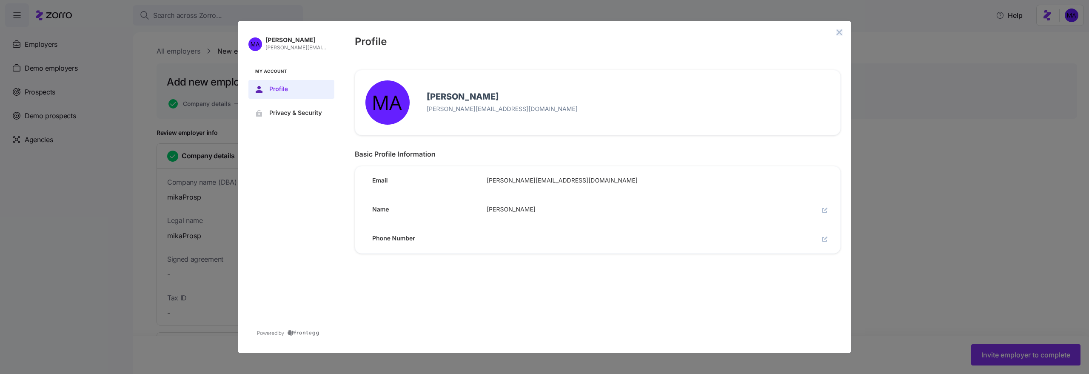
click at [837, 33] on icon "close admin-box" at bounding box center [839, 32] width 7 height 7
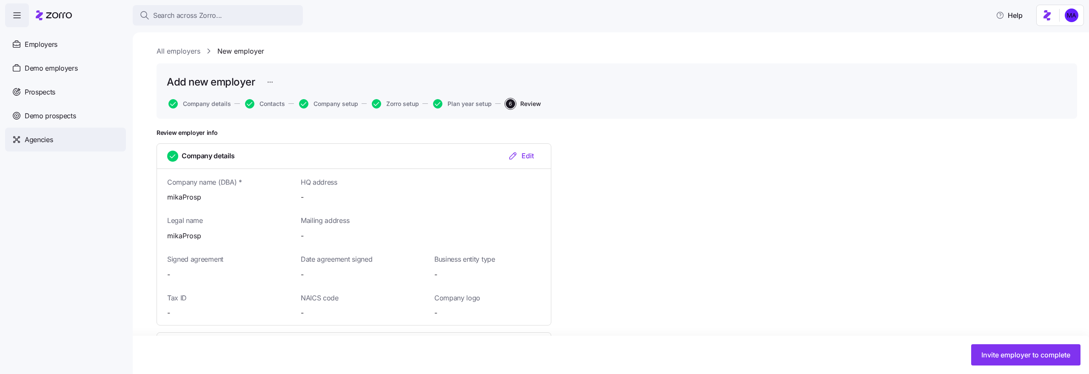
click at [42, 146] on div "Agencies" at bounding box center [65, 140] width 121 height 24
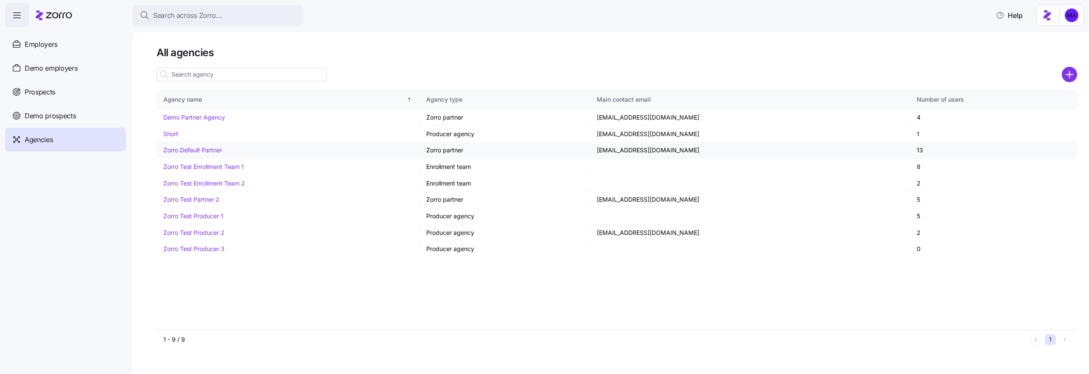
click at [194, 151] on link "Zorro Default Partner" at bounding box center [192, 149] width 59 height 7
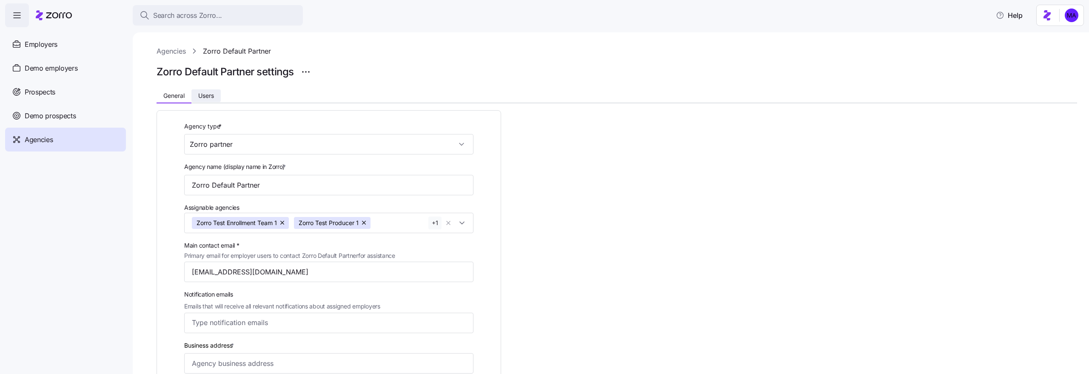
click at [206, 98] on span "Users" at bounding box center [206, 96] width 16 height 6
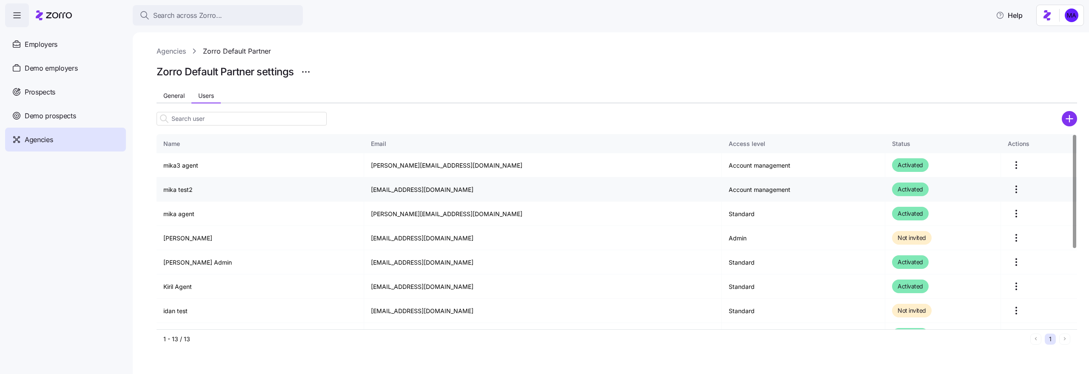
click at [424, 191] on td "mika.a+agent2@myzorro.co" at bounding box center [543, 189] width 358 height 24
drag, startPoint x: 429, startPoint y: 189, endPoint x: 350, endPoint y: 189, distance: 78.7
click at [364, 189] on td "mika.a+agent2@myzorro.co" at bounding box center [543, 189] width 358 height 24
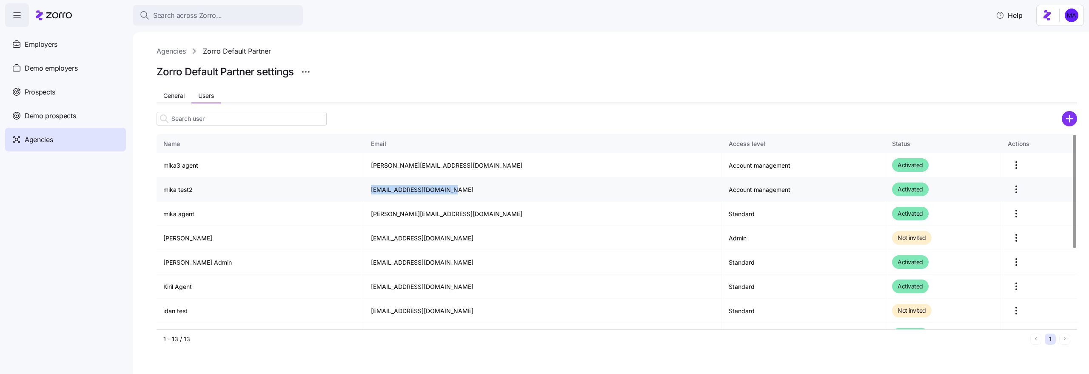
copy td "mika.a+agent2@myzorro.co"
click at [1059, 24] on html "Search across Zorro... Help Employers Demo employers Prospects Demo prospects A…" at bounding box center [544, 184] width 1089 height 369
click at [1057, 54] on div "Log out" at bounding box center [1049, 51] width 33 height 9
